Goal: Submit feedback/report problem

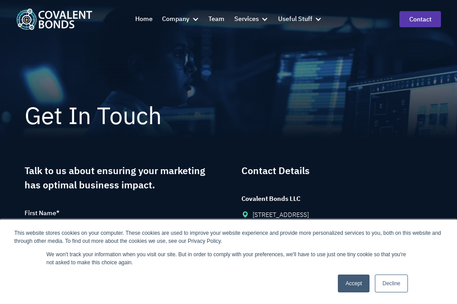
type input "[PERSON_NAME][EMAIL_ADDRESS][DOMAIN_NAME]"
type textarea "We found 17 typos on [DOMAIN_NAME] like 'tradeshow' and 'a a'. You can review y…"
type input "[PERSON_NAME]"
type input "TripleChecker"
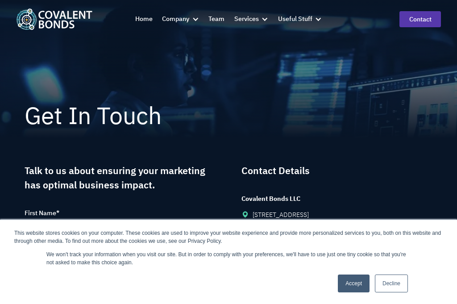
type input "8722046326"
type input "Business Development Manager"
select select "CEO"
select select "Life science (selling to pharma and biotech)"
select select "Instrumentation manufacturer"
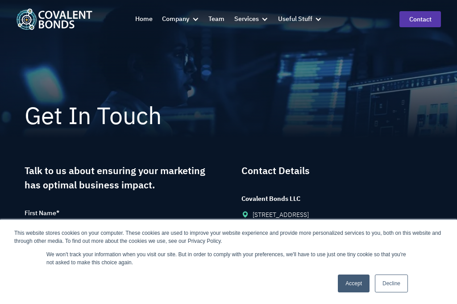
select select "[GEOGRAPHIC_DATA]"
type input "[PERSON_NAME][EMAIL_ADDRESS][DOMAIN_NAME]"
type input "8722046326"
checkbox input "true"
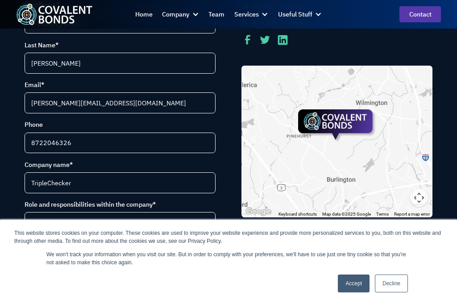
checkbox input "false"
